Goal: Complete application form: Complete application form

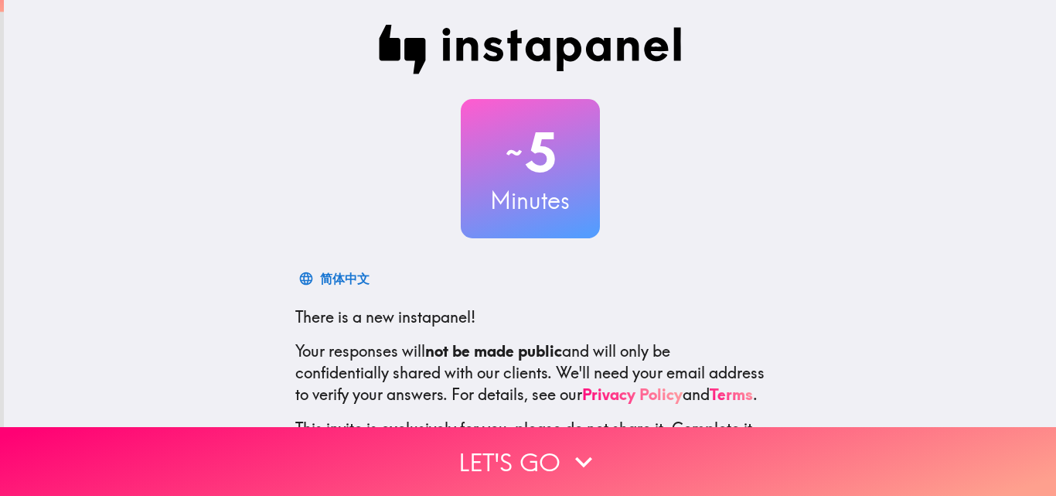
scroll to position [148, 0]
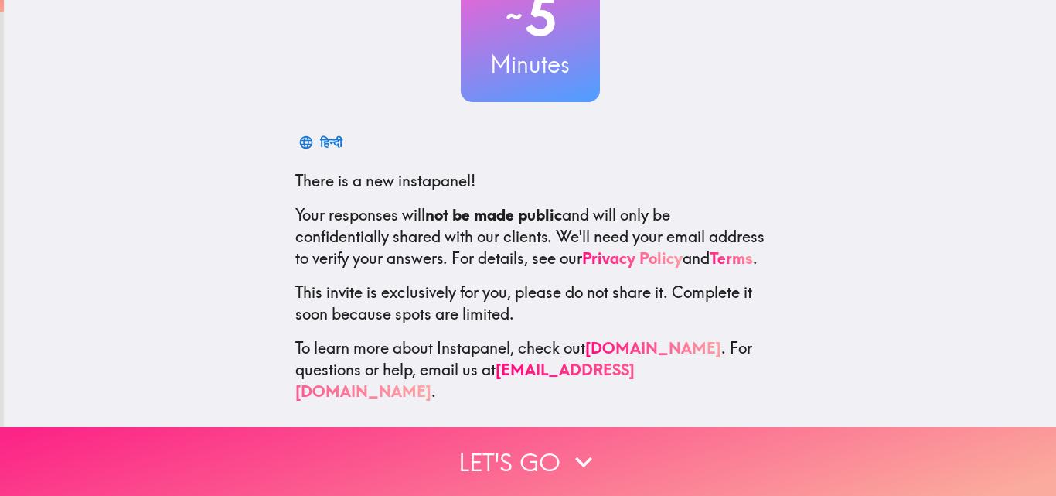
click at [539, 450] on button "Let's go" at bounding box center [528, 461] width 1056 height 69
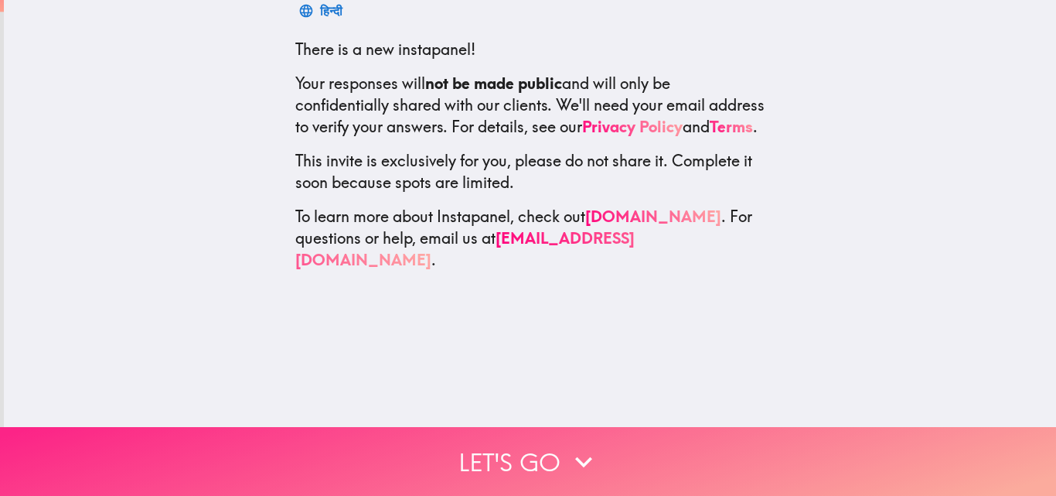
scroll to position [0, 0]
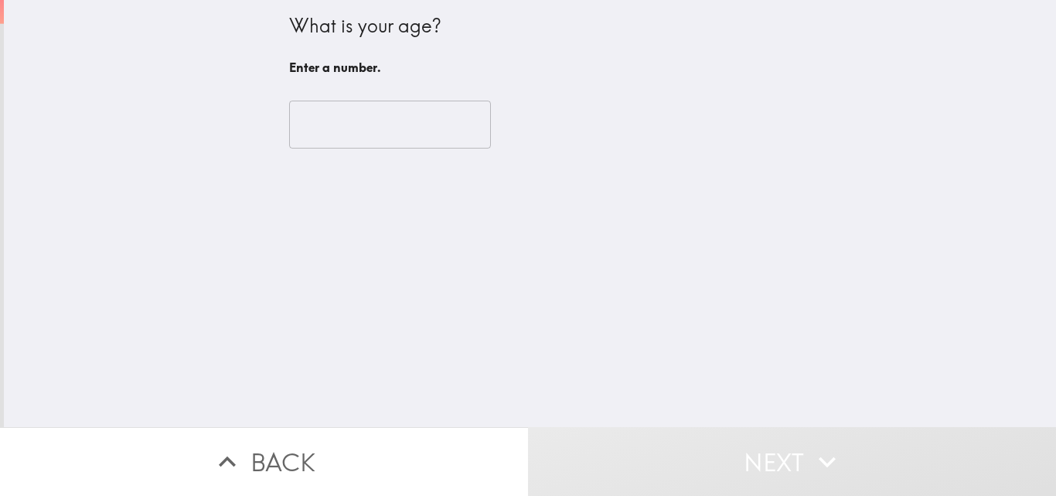
click at [372, 118] on input "number" at bounding box center [390, 124] width 202 height 48
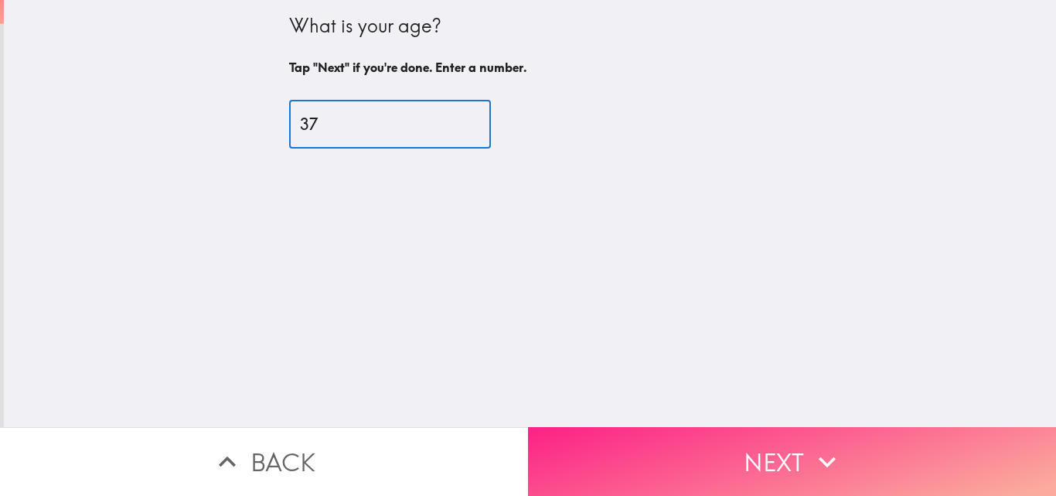
type input "37"
click at [876, 433] on button "Next" at bounding box center [792, 461] width 528 height 69
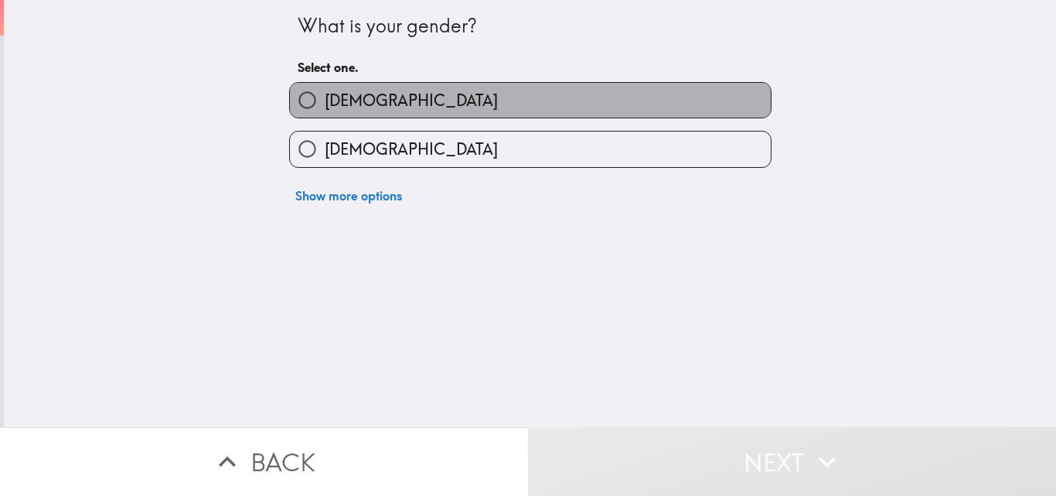
click at [341, 96] on span "[DEMOGRAPHIC_DATA]" at bounding box center [411, 101] width 173 height 22
click at [325, 96] on input "[DEMOGRAPHIC_DATA]" at bounding box center [307, 100] width 35 height 35
radio input "true"
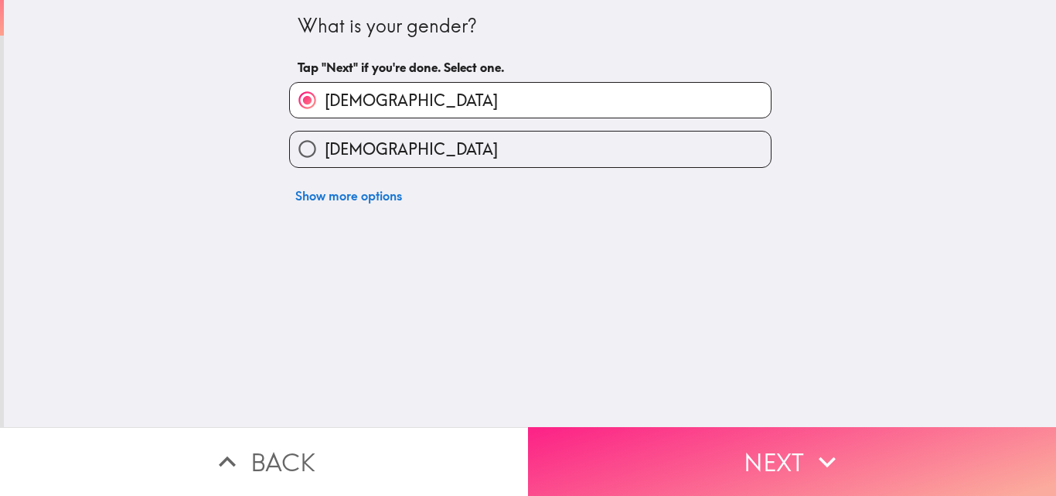
click at [639, 444] on button "Next" at bounding box center [792, 461] width 528 height 69
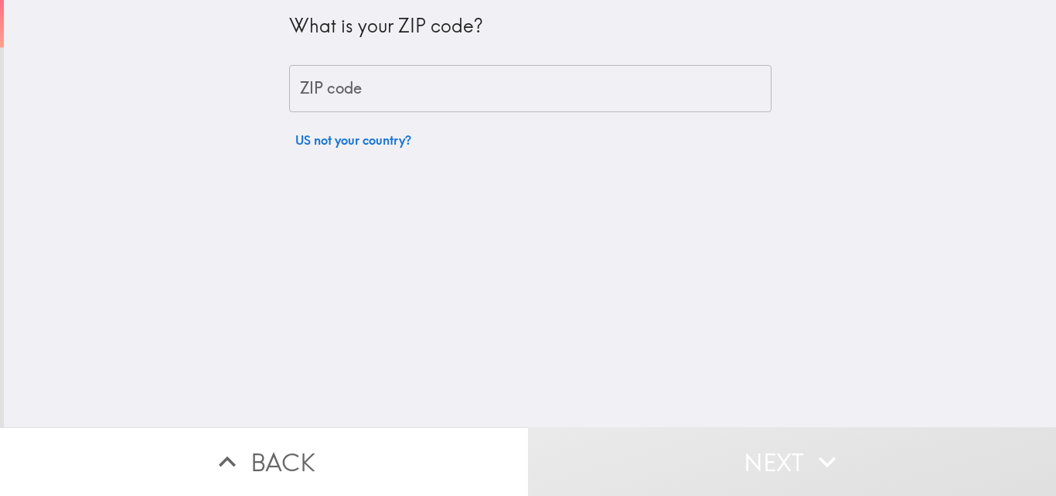
click at [393, 83] on input "ZIP code" at bounding box center [530, 89] width 482 height 48
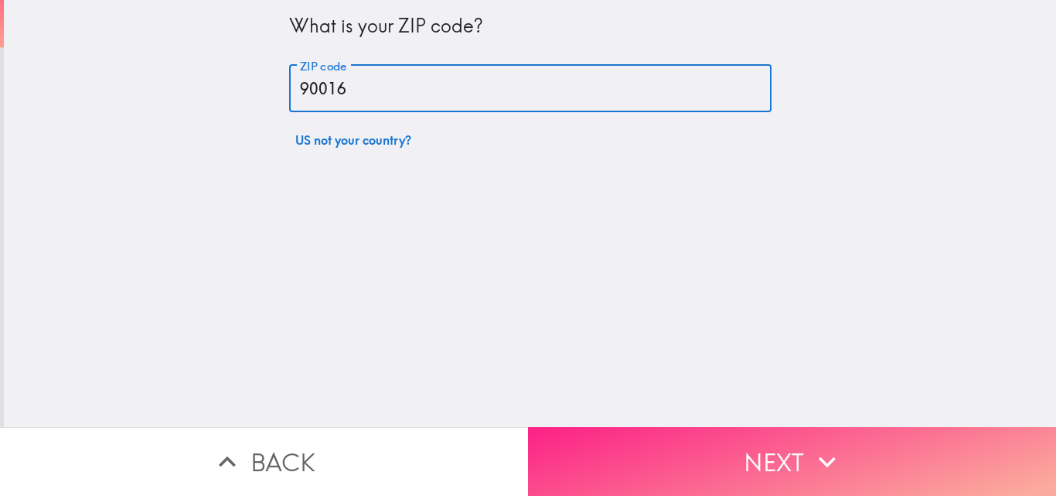
type input "90016"
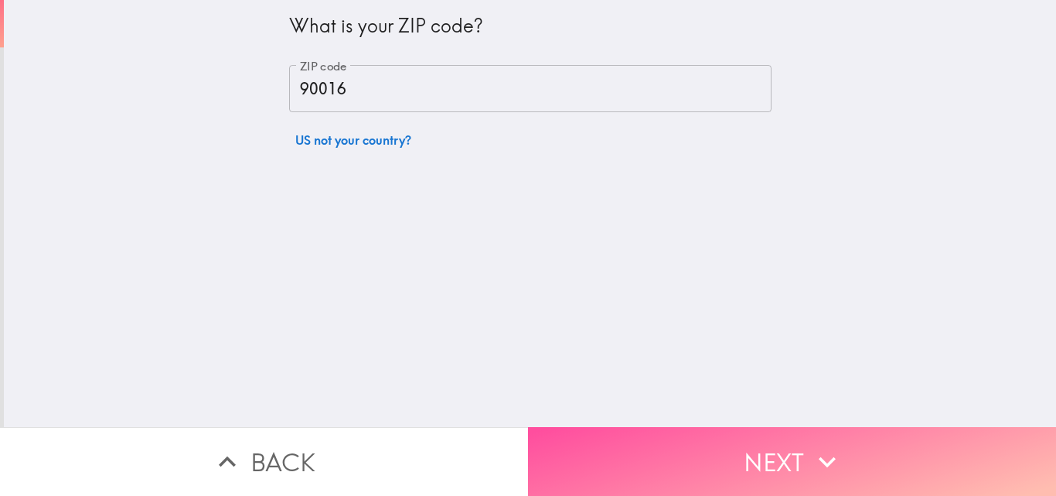
click at [728, 438] on button "Next" at bounding box center [792, 461] width 528 height 69
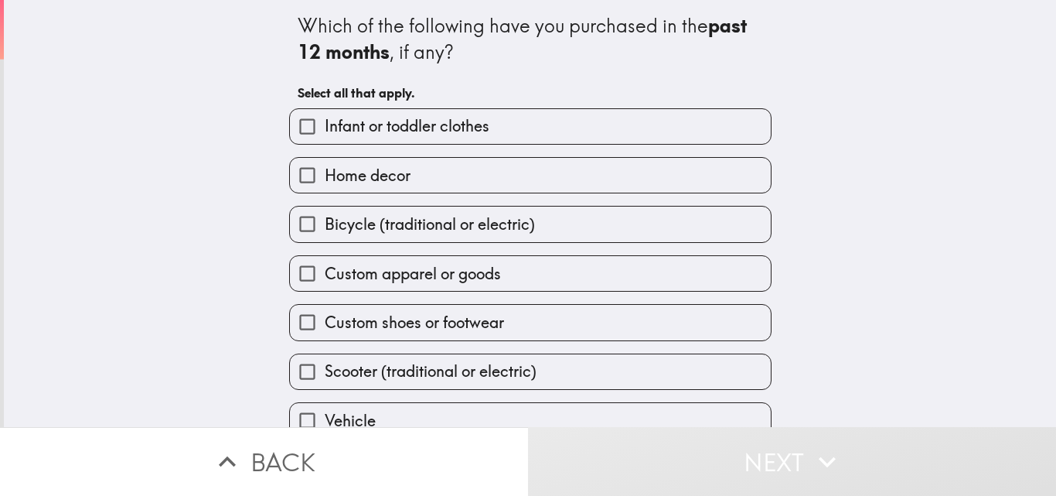
click at [465, 138] on label "Infant or toddler clothes" at bounding box center [530, 126] width 481 height 35
click at [325, 138] on input "Infant or toddler clothes" at bounding box center [307, 126] width 35 height 35
checkbox input "true"
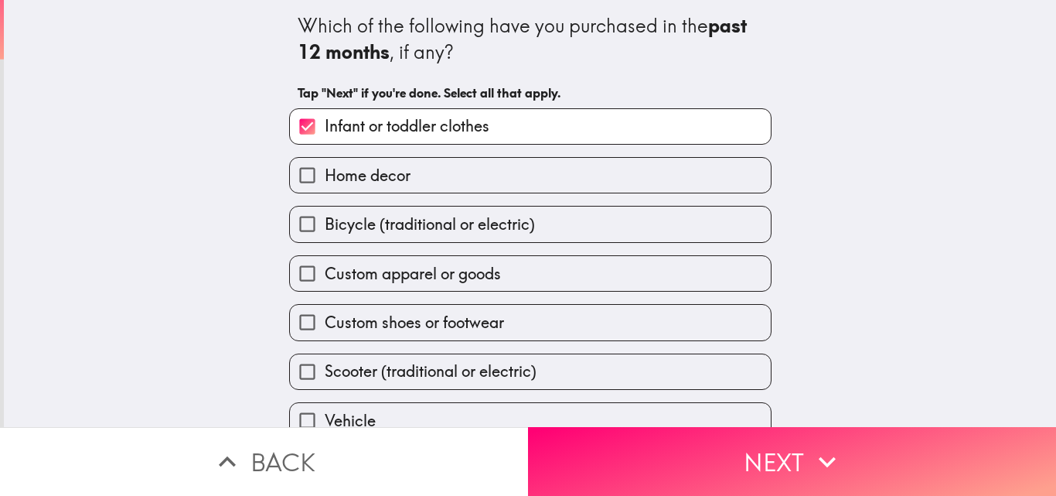
click at [382, 182] on span "Home decor" at bounding box center [368, 176] width 86 height 22
click at [325, 182] on input "Home decor" at bounding box center [307, 175] width 35 height 35
checkbox input "true"
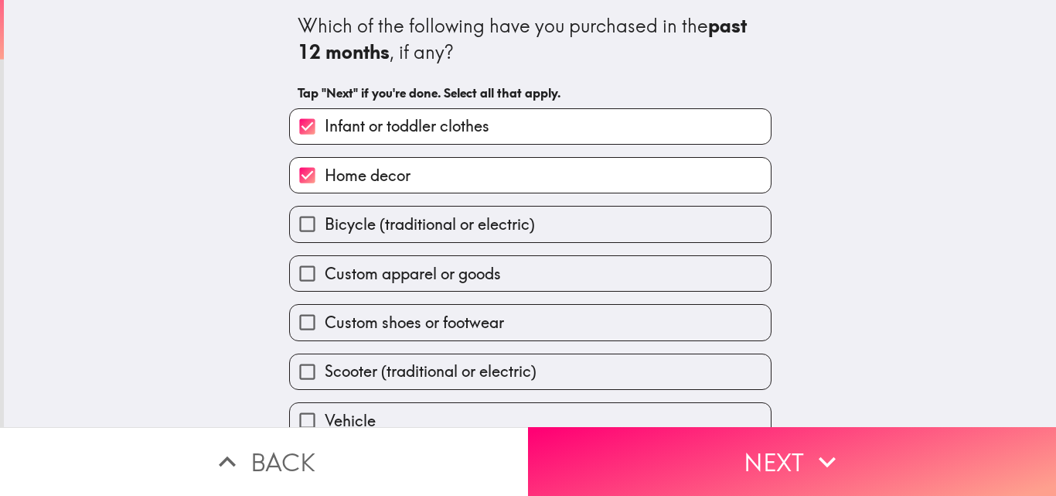
click at [379, 277] on span "Custom apparel or goods" at bounding box center [413, 274] width 176 height 22
click at [325, 277] on input "Custom apparel or goods" at bounding box center [307, 273] width 35 height 35
checkbox input "true"
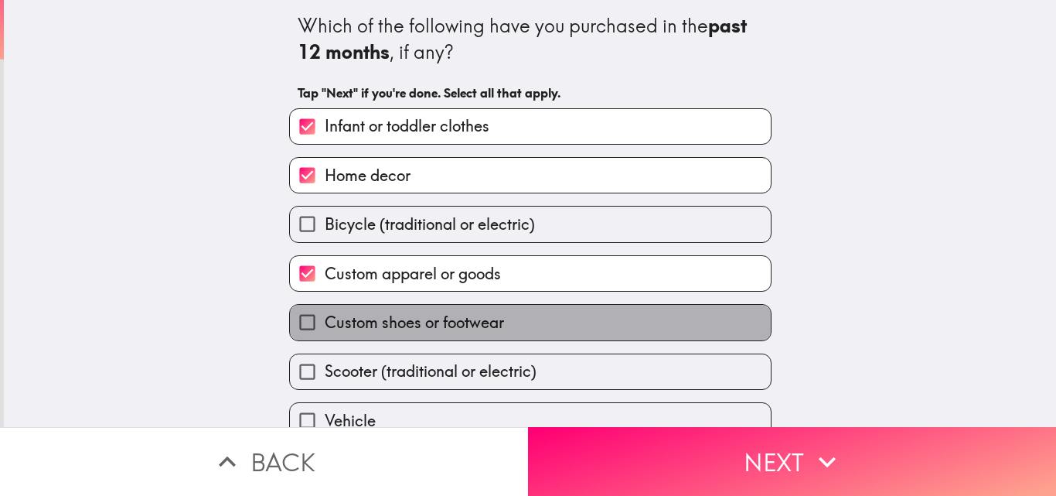
drag, startPoint x: 356, startPoint y: 330, endPoint x: 382, endPoint y: 325, distance: 26.1
click at [357, 330] on span "Custom shoes or footwear" at bounding box center [414, 323] width 179 height 22
click at [325, 330] on input "Custom shoes or footwear" at bounding box center [307, 322] width 35 height 35
checkbox input "true"
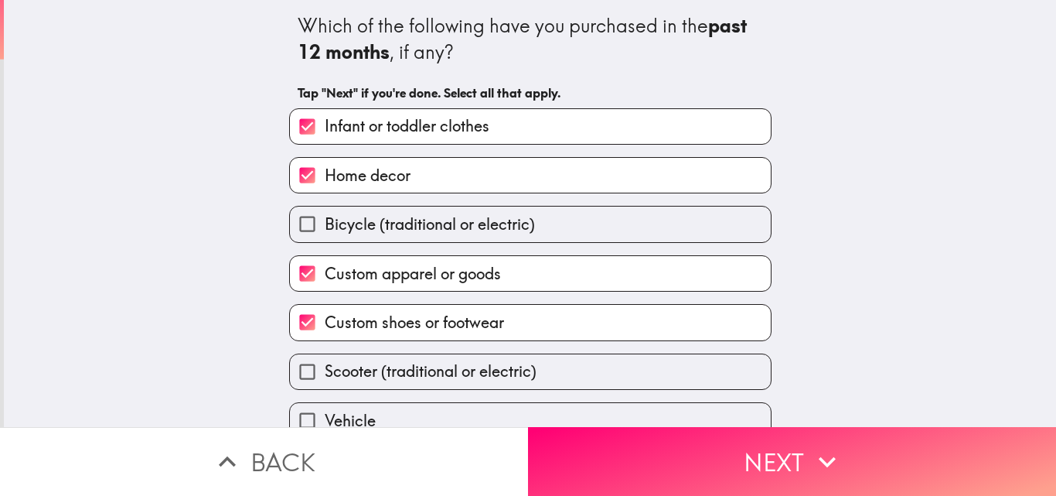
scroll to position [73, 0]
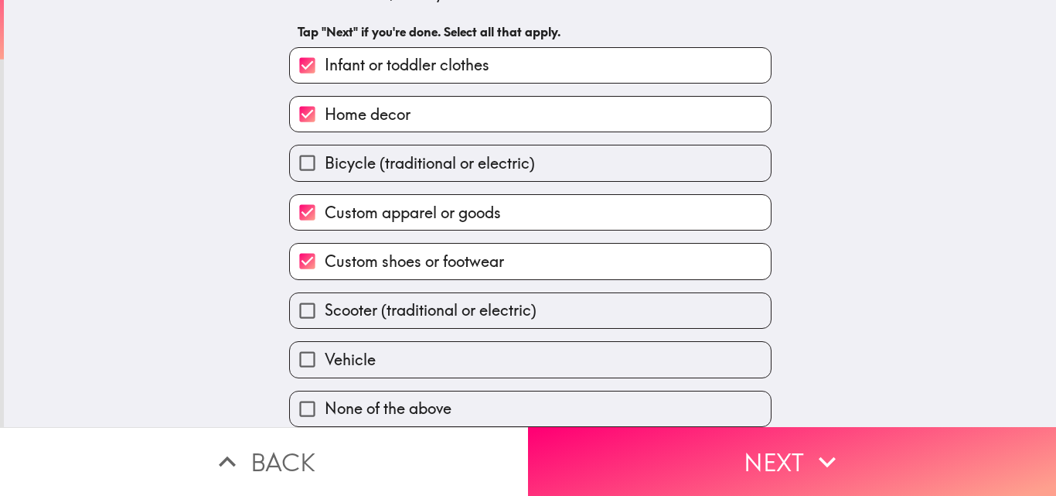
click at [341, 349] on span "Vehicle" at bounding box center [350, 360] width 51 height 22
click at [325, 343] on input "Vehicle" at bounding box center [307, 359] width 35 height 35
checkbox input "true"
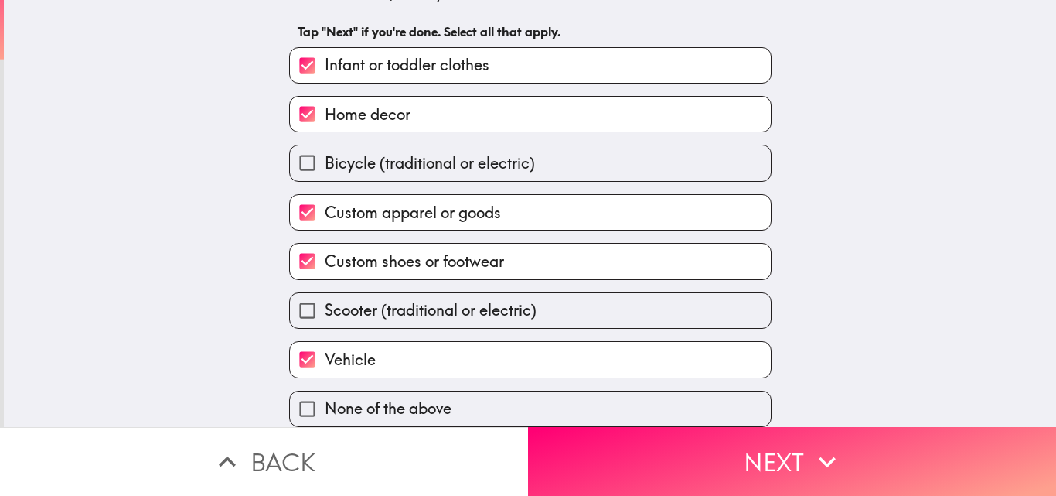
click at [441, 304] on span "Scooter (traditional or electric)" at bounding box center [431, 310] width 212 height 22
click at [325, 304] on input "Scooter (traditional or electric)" at bounding box center [307, 310] width 35 height 35
checkbox input "true"
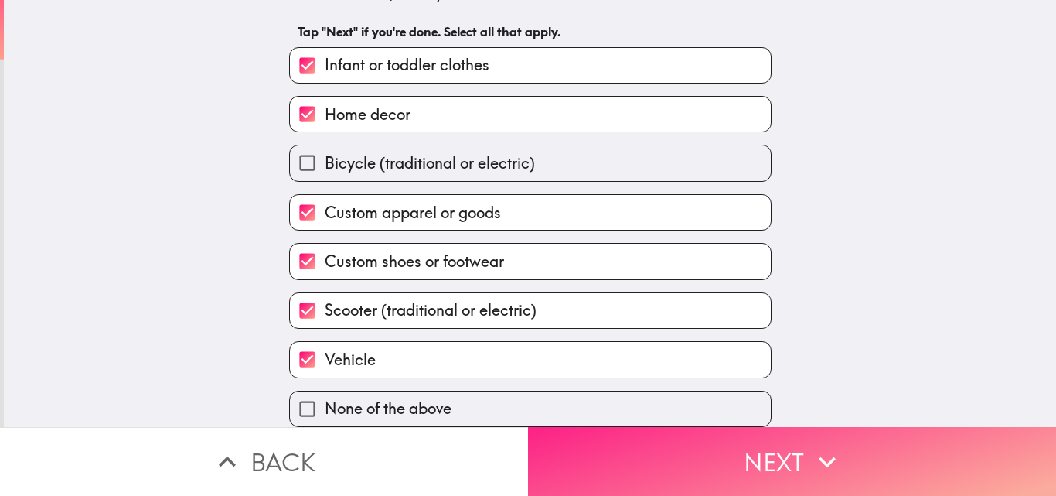
click at [693, 457] on button "Next" at bounding box center [792, 461] width 528 height 69
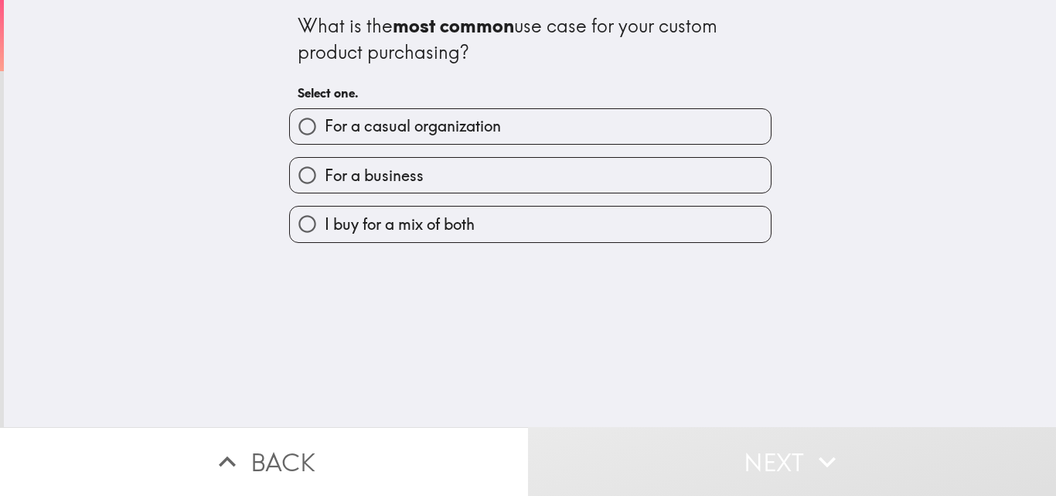
click at [382, 230] on span "I buy for a mix of both" at bounding box center [400, 224] width 150 height 22
click at [325, 230] on input "I buy for a mix of both" at bounding box center [307, 223] width 35 height 35
radio input "true"
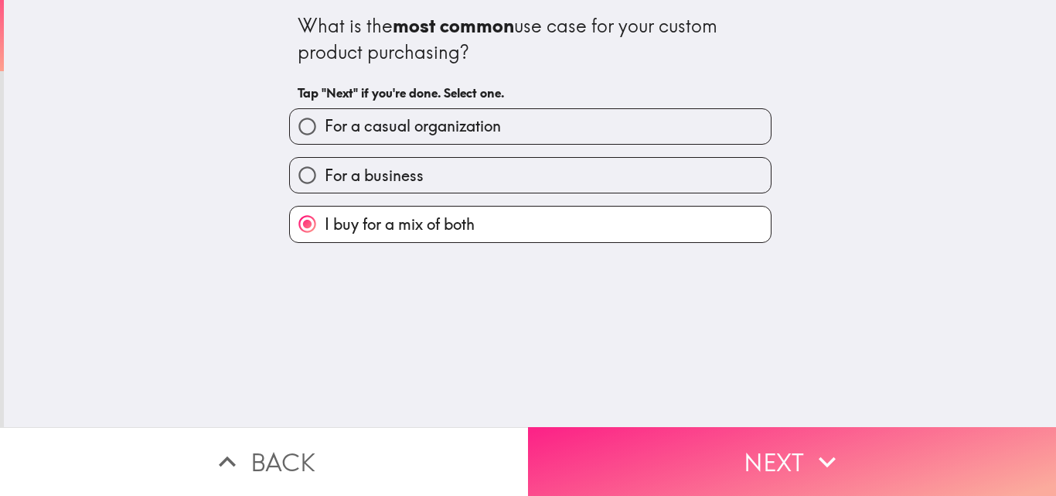
click at [642, 451] on button "Next" at bounding box center [792, 461] width 528 height 69
